Goal: Transaction & Acquisition: Download file/media

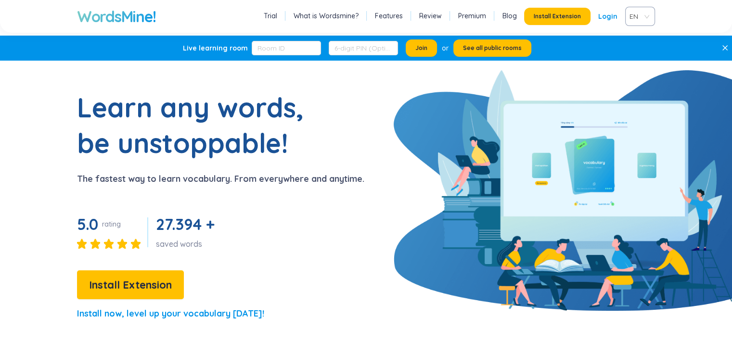
click at [280, 17] on li "Trial" at bounding box center [270, 16] width 18 height 13
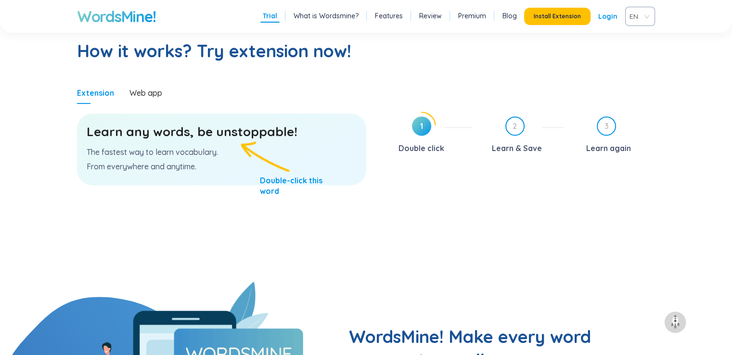
scroll to position [499, 0]
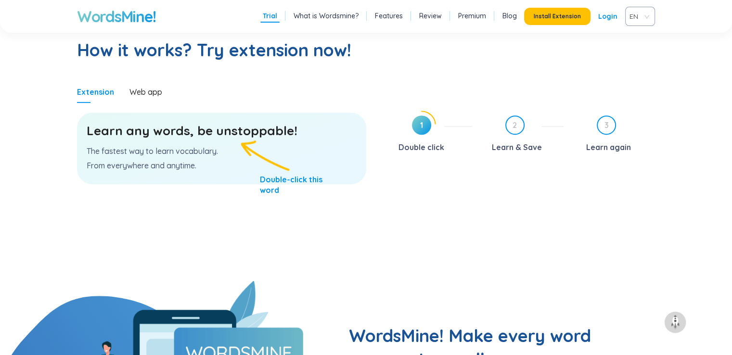
click at [230, 150] on p "The fastest way to learn vocabulary." at bounding box center [222, 151] width 270 height 11
click at [140, 91] on div "Web app" at bounding box center [145, 92] width 33 height 11
click at [135, 93] on div "Web app" at bounding box center [145, 92] width 33 height 11
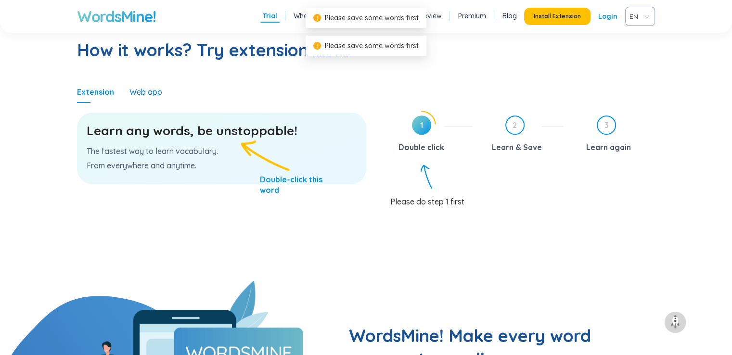
click at [135, 93] on div "Web app" at bounding box center [145, 92] width 33 height 11
click at [136, 93] on div "Web app" at bounding box center [145, 92] width 33 height 11
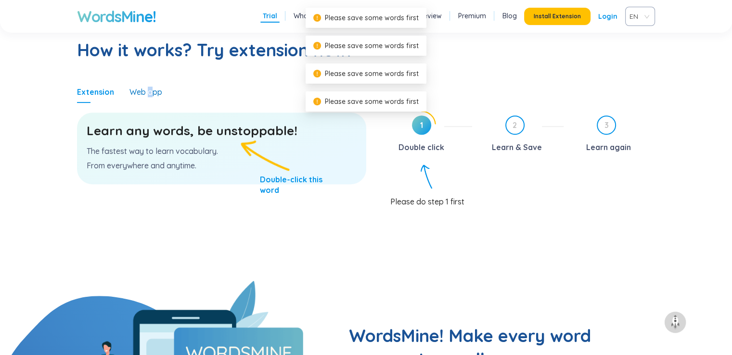
click at [149, 91] on div "Web app" at bounding box center [145, 92] width 33 height 11
click at [564, 20] on span "Install Extension" at bounding box center [557, 17] width 47 height 8
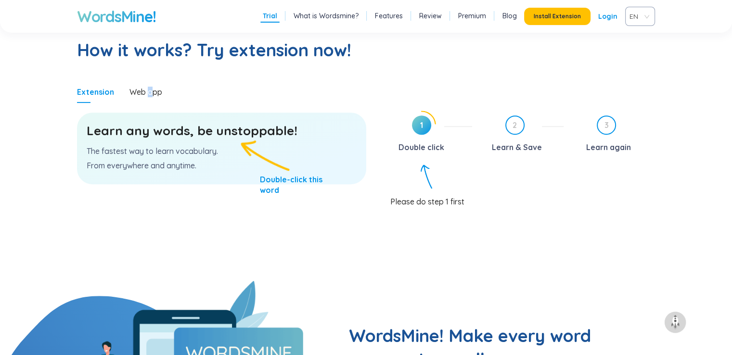
click at [336, 16] on link "What is Wordsmine?" at bounding box center [326, 16] width 65 height 10
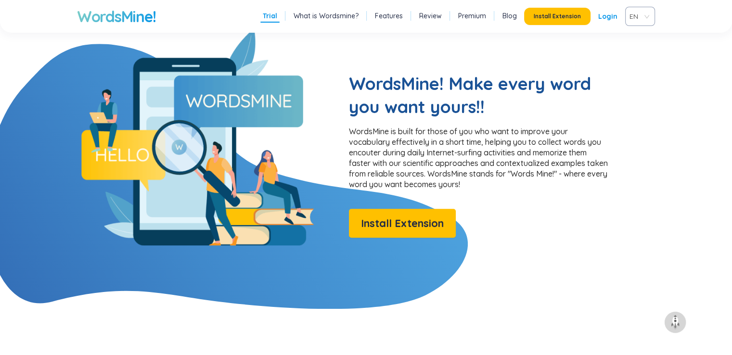
scroll to position [780, 0]
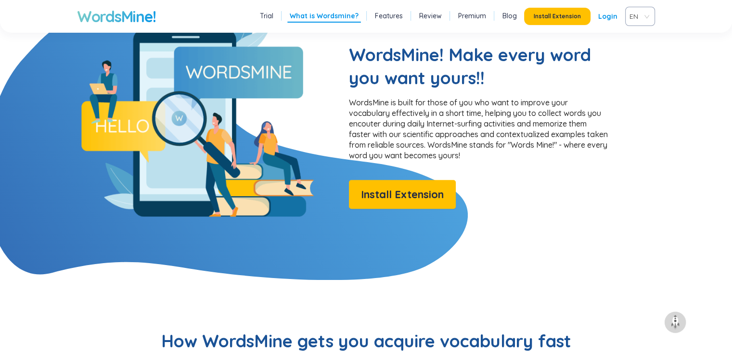
click at [405, 12] on li "Features" at bounding box center [389, 16] width 33 height 13
click at [401, 21] on div "Trial What is Wordsmine? Features Review Premium Blog Install Extension Login EN" at bounding box center [457, 16] width 398 height 19
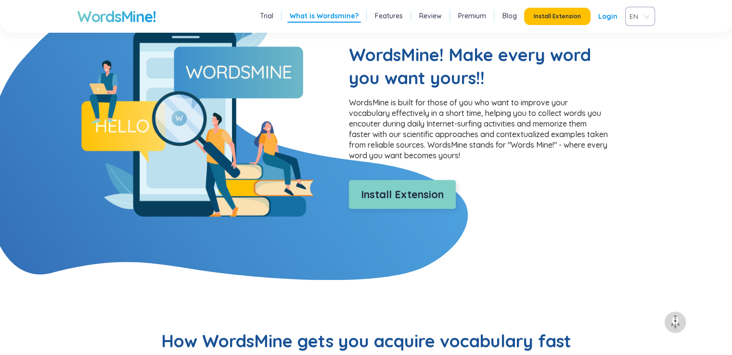
click at [404, 196] on div "WordsMine! Make every word you want yours!! WordsMine is built for those of you…" at bounding box center [479, 126] width 260 height 166
click at [402, 197] on span "Install Extension" at bounding box center [402, 194] width 83 height 17
